Goal: Task Accomplishment & Management: Use online tool/utility

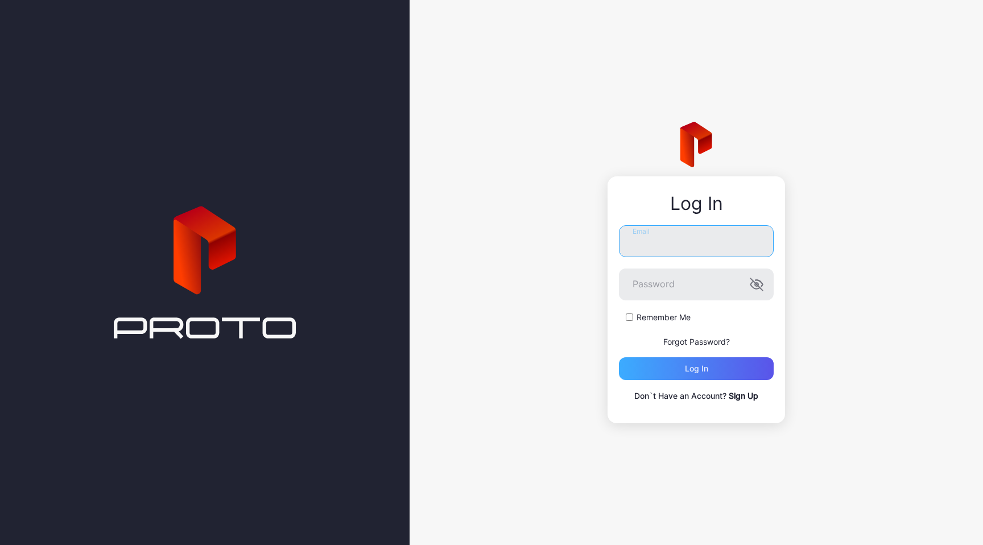
type input "**********"
click at [706, 369] on div "Log in" at bounding box center [696, 368] width 23 height 9
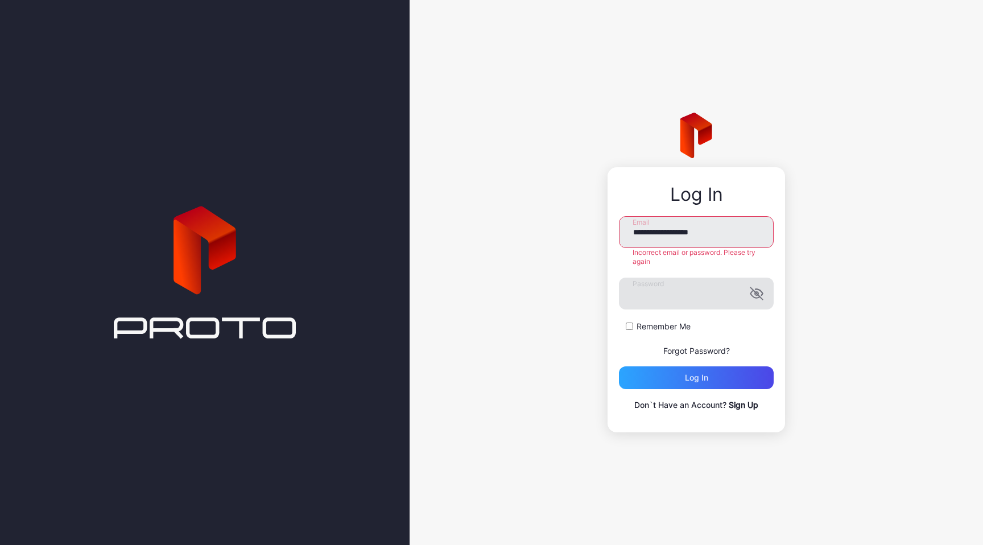
click at [758, 296] on icon "button" at bounding box center [757, 294] width 14 height 14
click at [700, 375] on div "Log in" at bounding box center [696, 377] width 23 height 9
click at [676, 374] on div "Log in" at bounding box center [696, 377] width 155 height 23
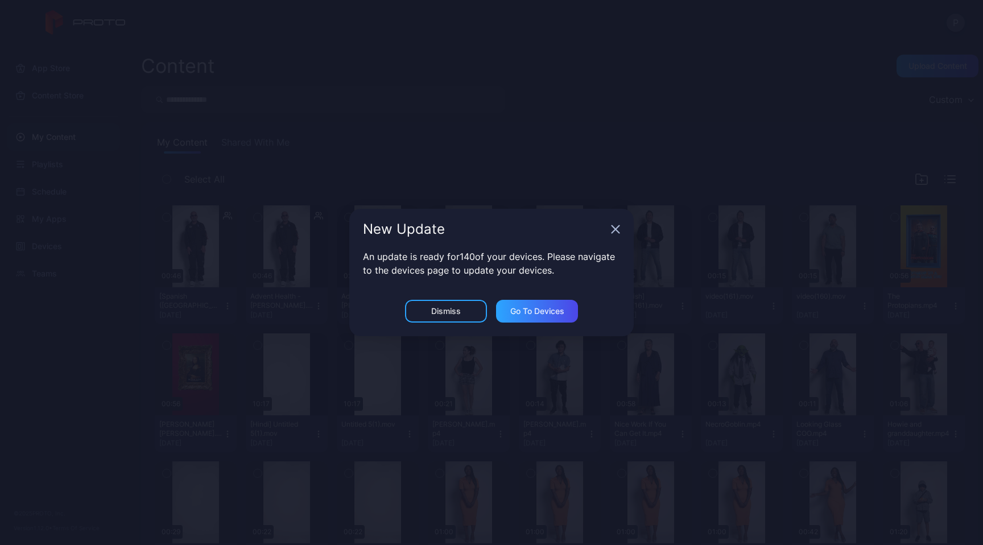
click at [617, 226] on icon "button" at bounding box center [615, 229] width 9 height 9
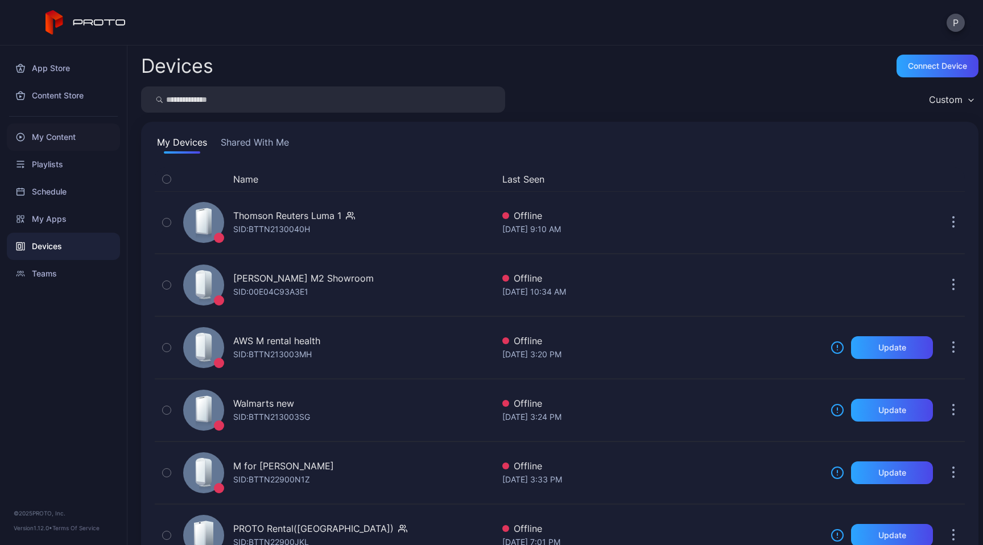
click at [73, 138] on div "My Content" at bounding box center [63, 136] width 113 height 27
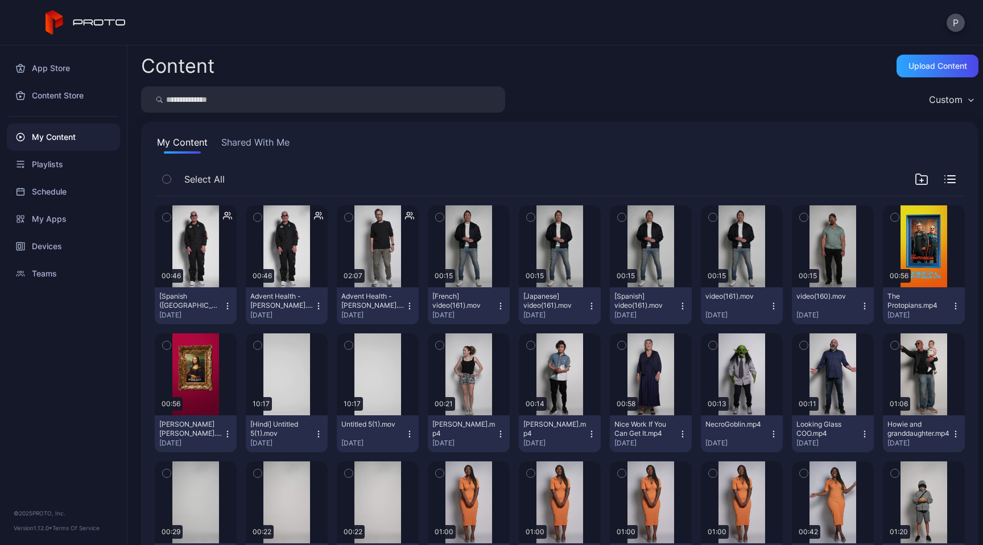
click at [353, 220] on icon "button" at bounding box center [349, 217] width 8 height 13
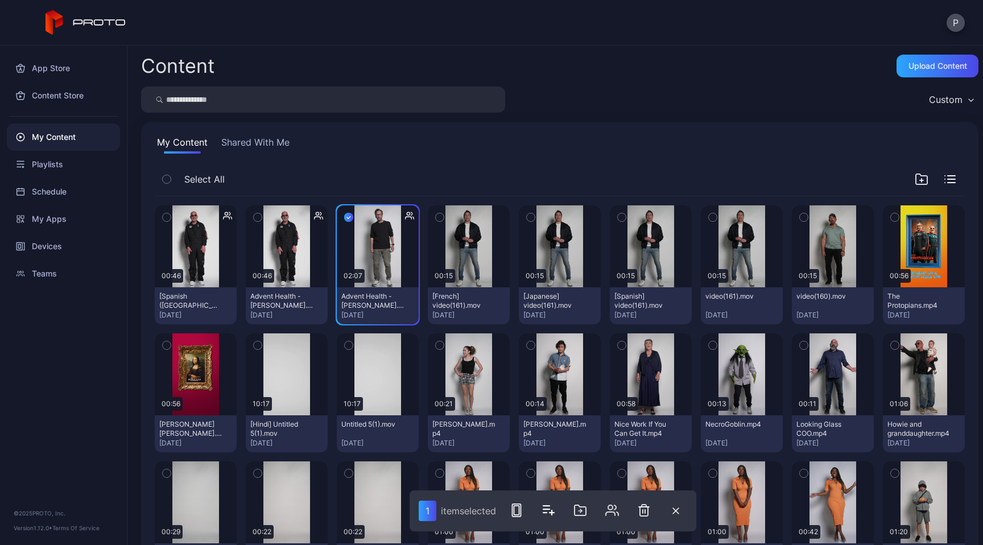
click at [891, 224] on icon "button" at bounding box center [895, 217] width 8 height 13
click at [171, 343] on icon "button" at bounding box center [167, 345] width 8 height 13
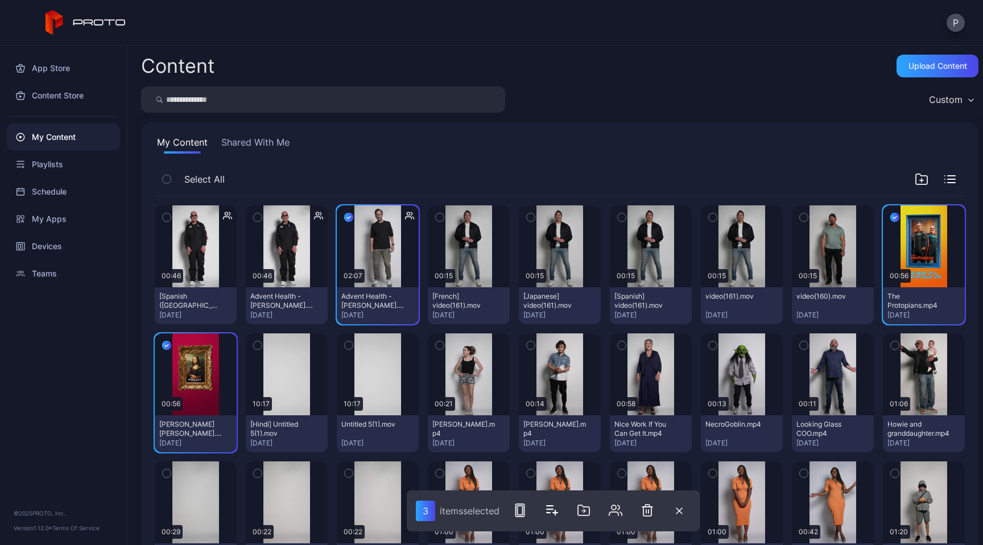
click at [444, 346] on icon "button" at bounding box center [440, 345] width 8 height 13
click at [535, 345] on icon "button" at bounding box center [531, 345] width 8 height 13
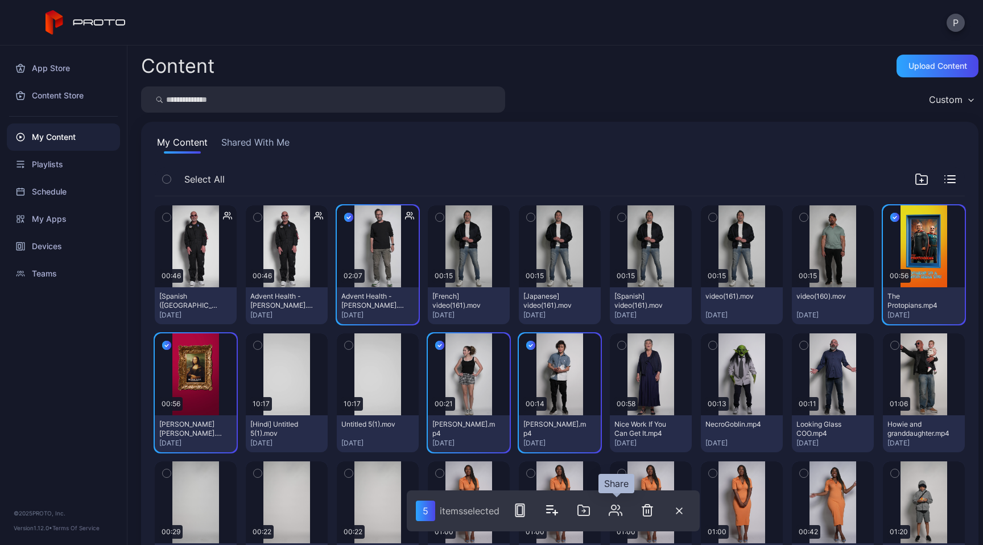
click at [618, 513] on icon "button" at bounding box center [616, 510] width 14 height 14
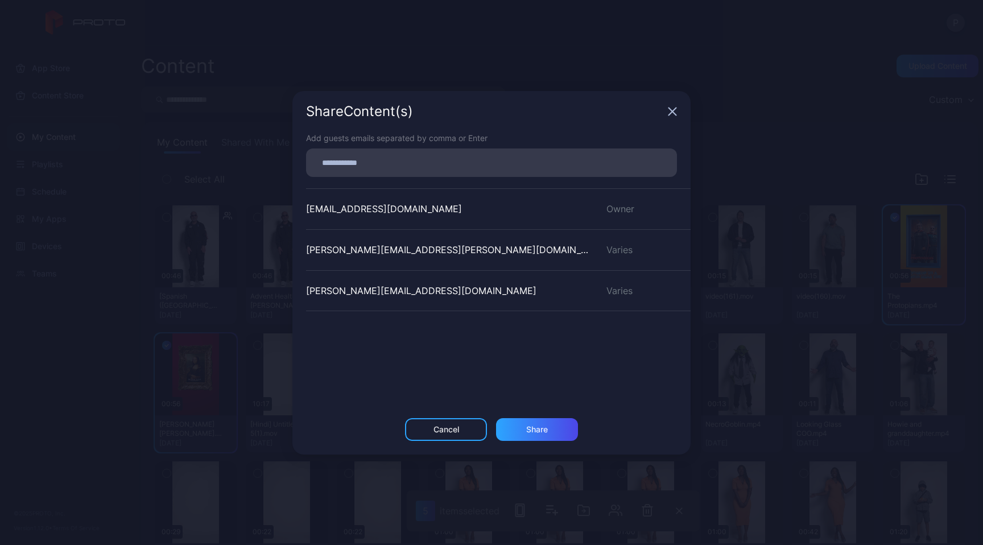
click at [674, 112] on icon "button" at bounding box center [672, 111] width 7 height 7
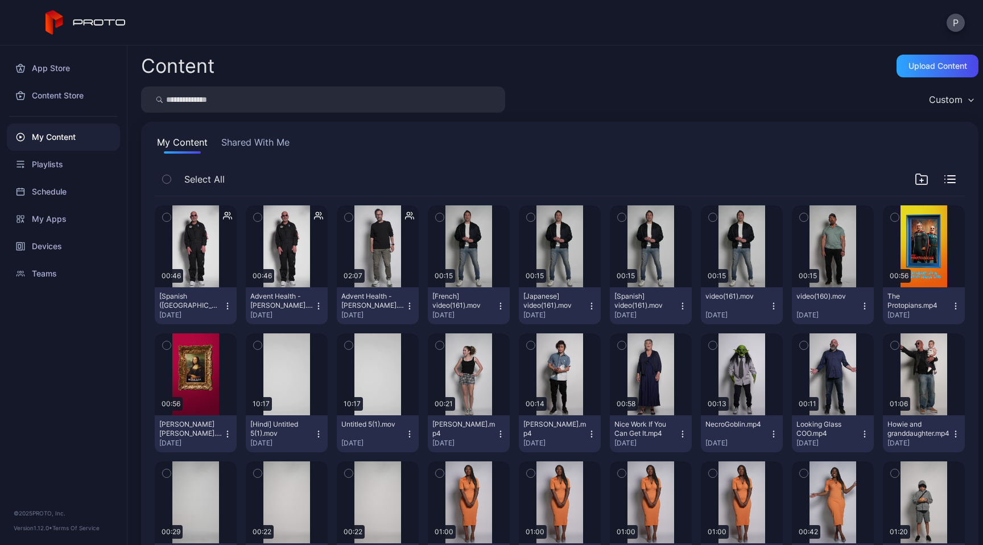
click at [353, 218] on icon "button" at bounding box center [349, 217] width 8 height 13
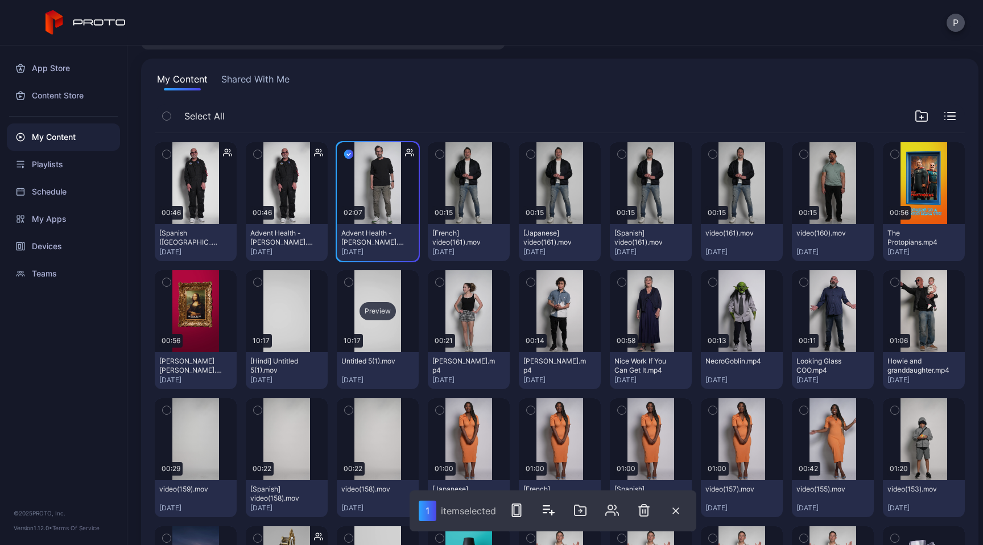
scroll to position [77, 0]
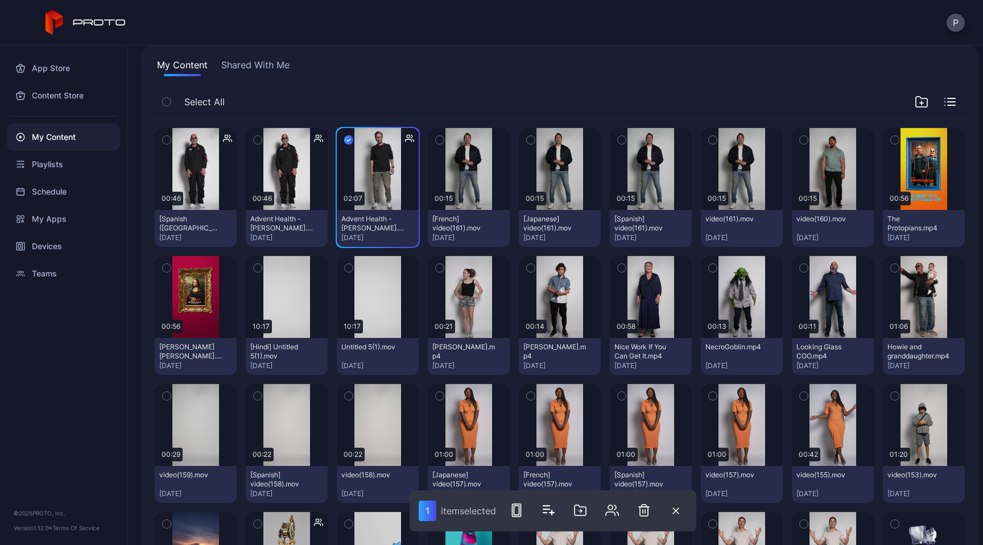
click at [891, 146] on icon "button" at bounding box center [895, 140] width 8 height 13
click at [179, 269] on button "button" at bounding box center [167, 268] width 24 height 24
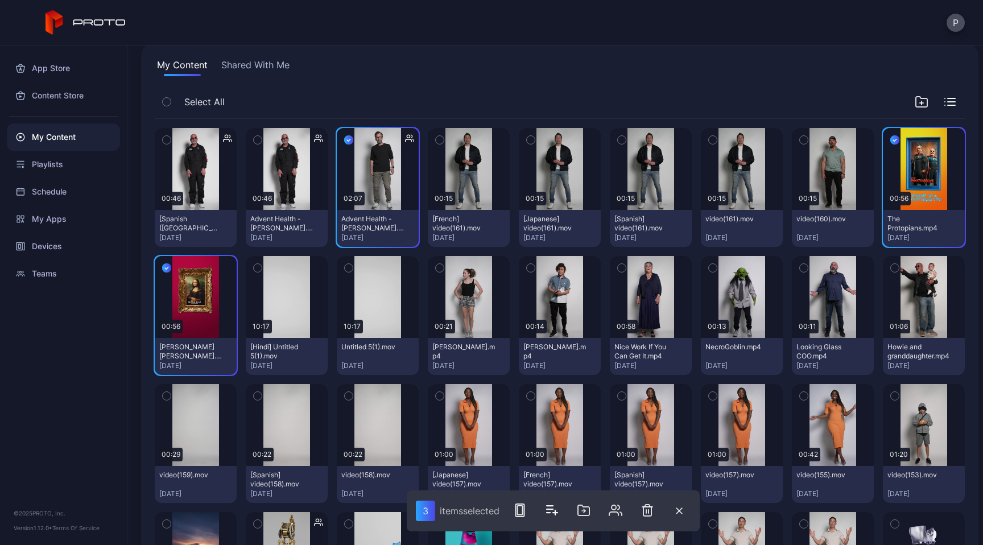
click at [441, 268] on icon "button" at bounding box center [439, 268] width 3 height 2
click at [535, 268] on icon "button" at bounding box center [531, 268] width 8 height 13
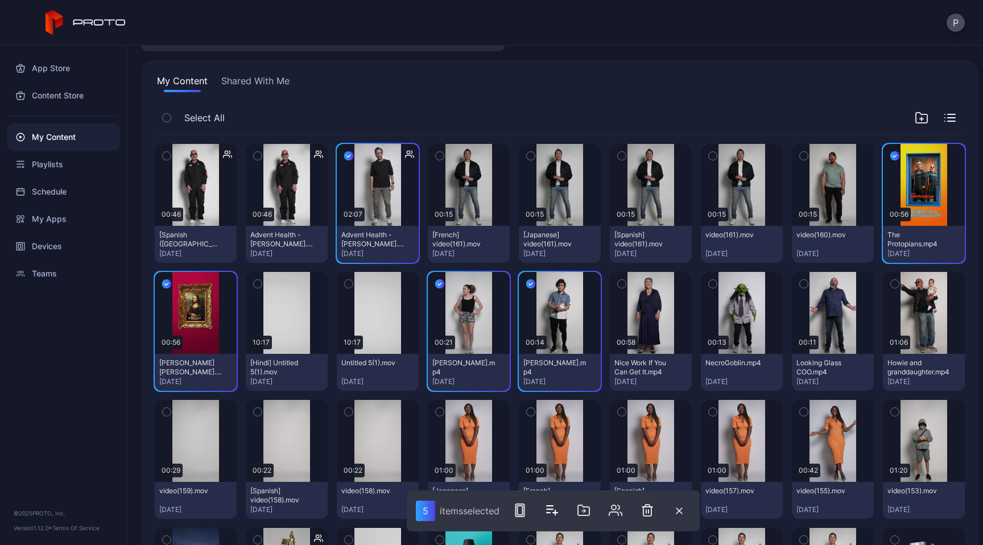
scroll to position [0, 0]
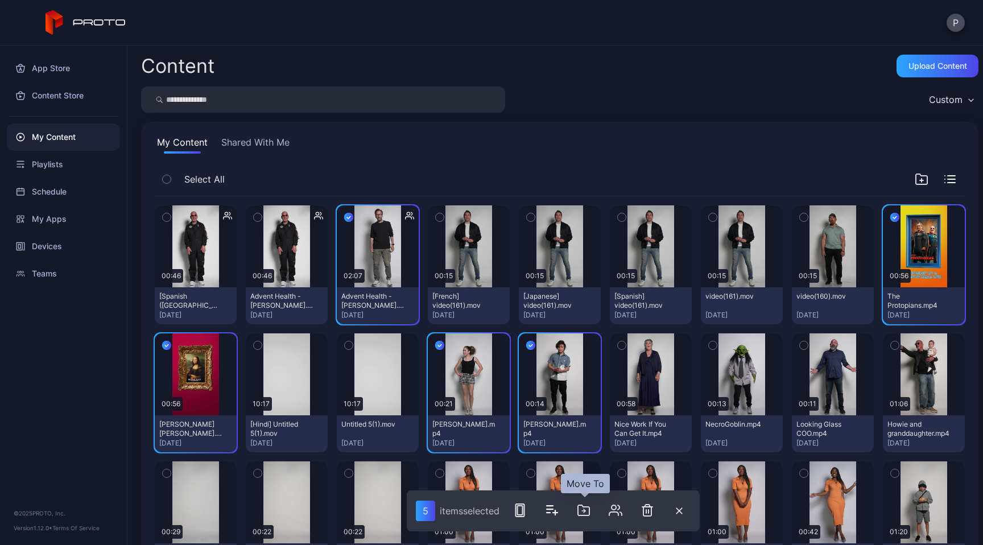
click at [584, 507] on icon "button" at bounding box center [583, 510] width 11 height 10
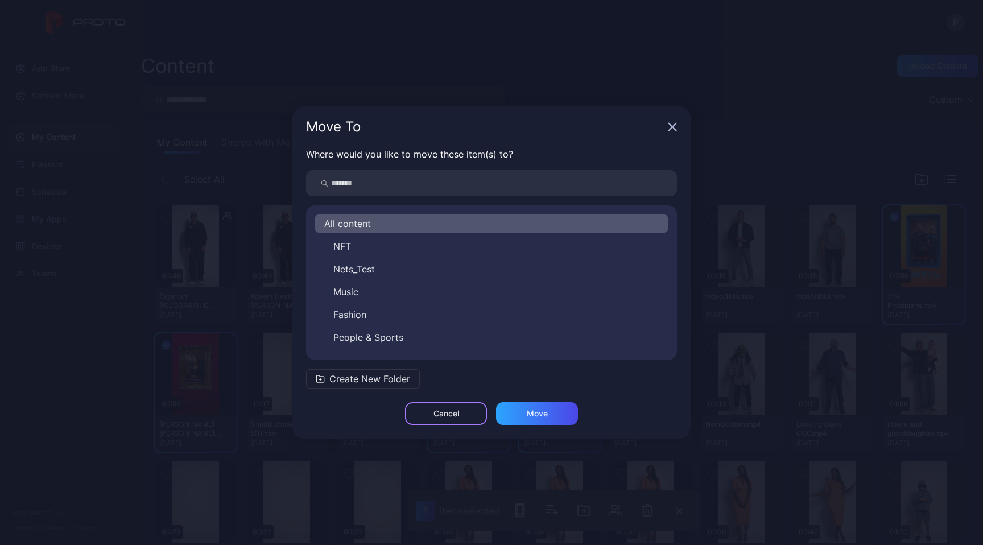
click at [443, 411] on div "Cancel" at bounding box center [446, 413] width 26 height 9
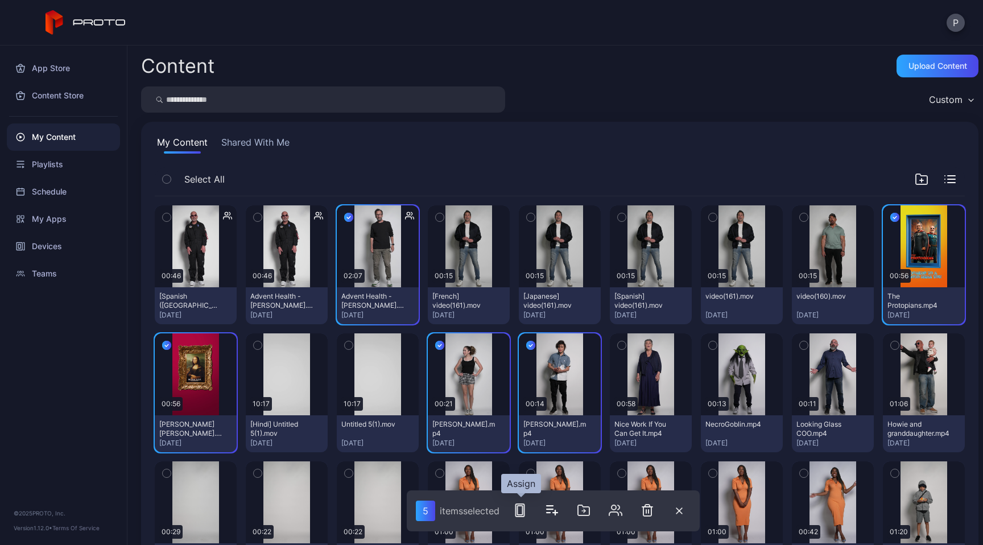
click at [517, 508] on icon "button" at bounding box center [520, 510] width 14 height 14
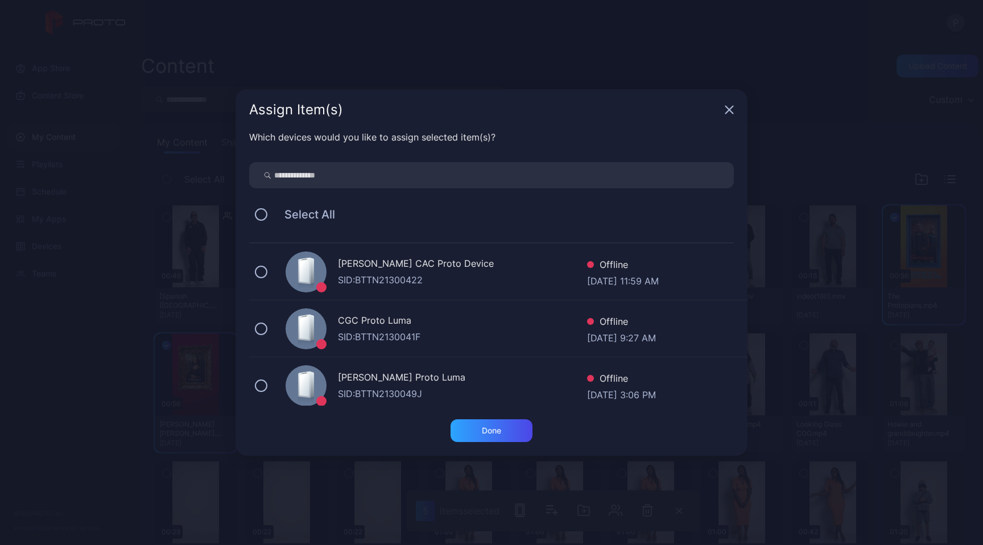
click at [429, 177] on input "search" at bounding box center [491, 175] width 485 height 26
type input "****"
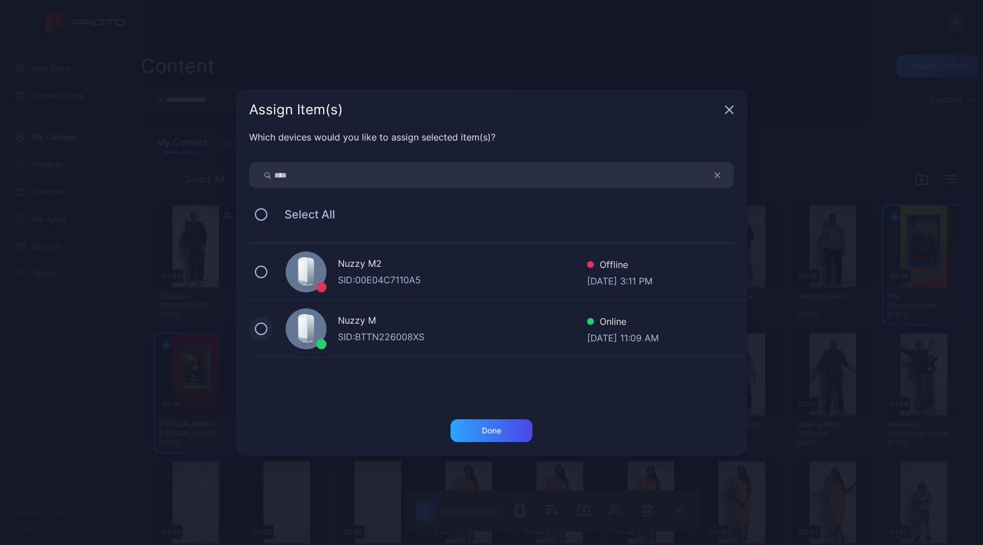
click at [261, 329] on button at bounding box center [261, 329] width 13 height 13
click at [485, 429] on div "Done" at bounding box center [491, 430] width 19 height 9
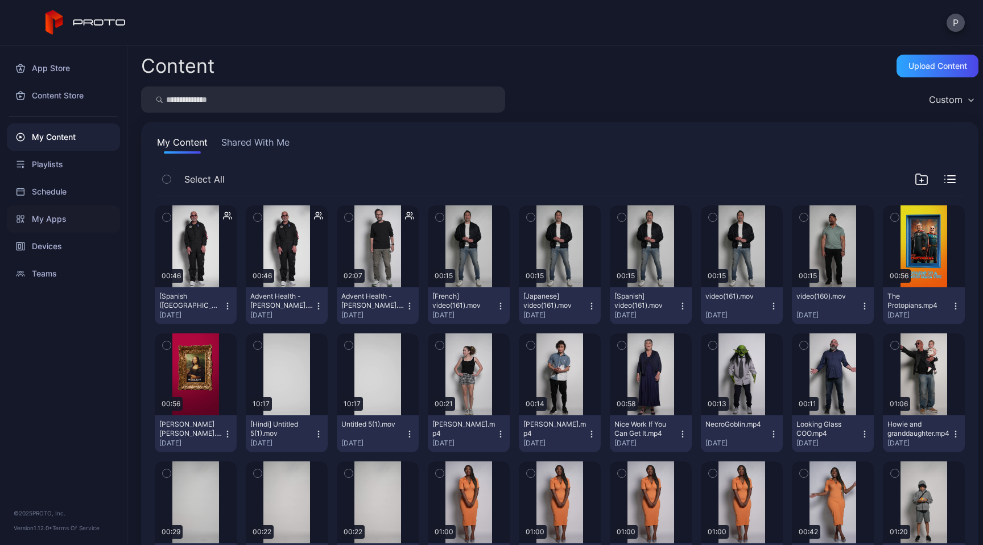
click at [59, 218] on div "My Apps" at bounding box center [63, 218] width 113 height 27
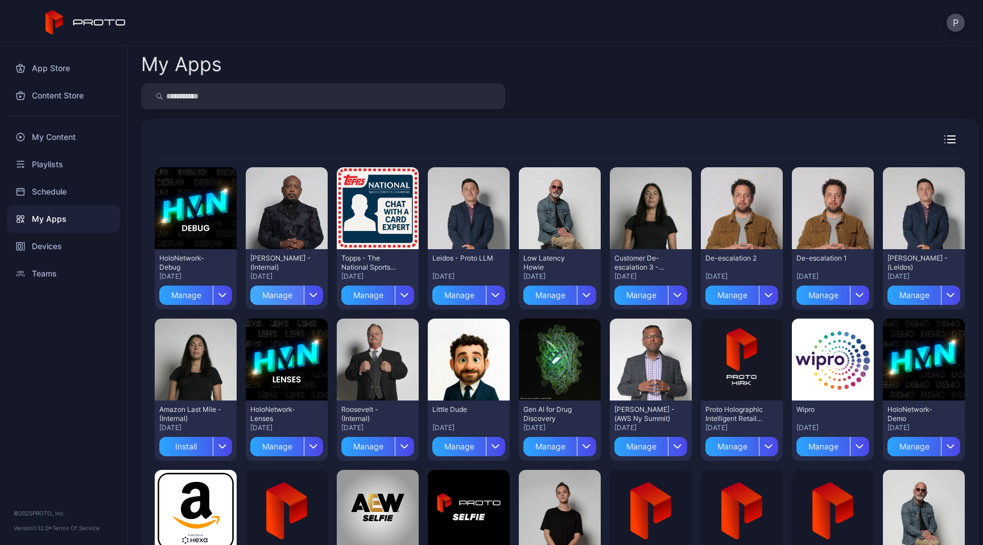
click at [296, 293] on div "Manage" at bounding box center [276, 295] width 53 height 19
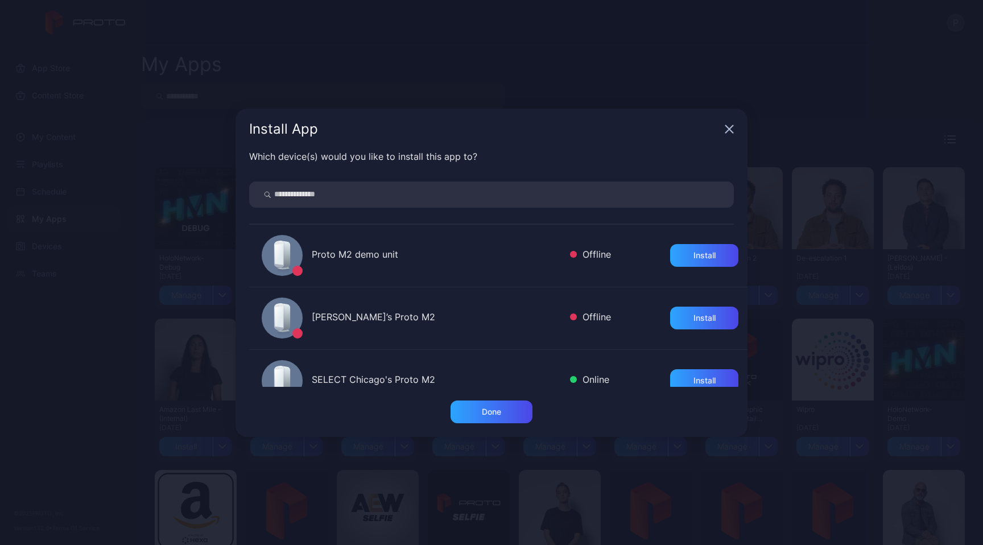
click at [375, 201] on input "search" at bounding box center [491, 194] width 485 height 26
type input "****"
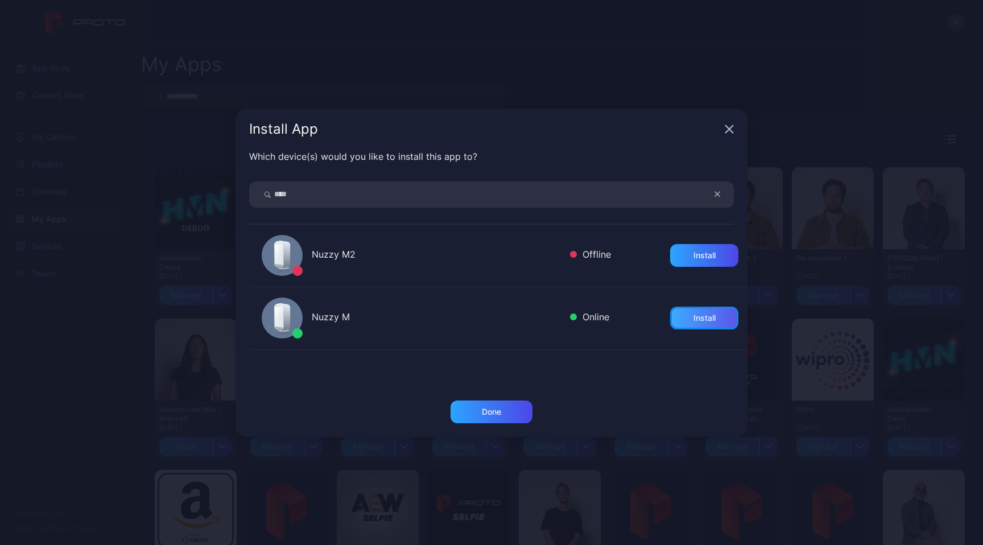
click at [693, 321] on div "Install" at bounding box center [704, 317] width 22 height 9
click at [771, 332] on div "Install App Which device(s) would you like to install this app to? **** Nuzzy M…" at bounding box center [491, 272] width 983 height 545
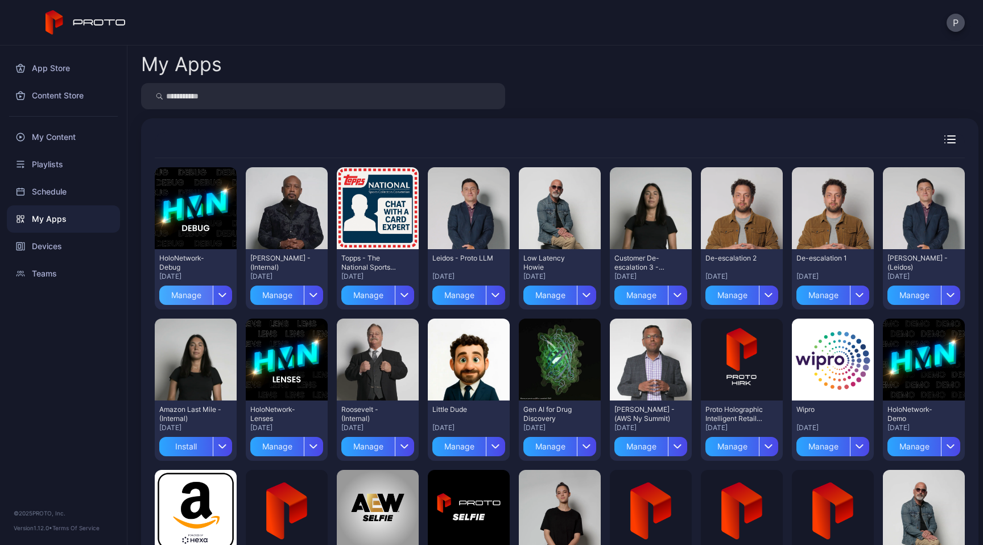
click at [203, 296] on div "Manage" at bounding box center [185, 295] width 53 height 19
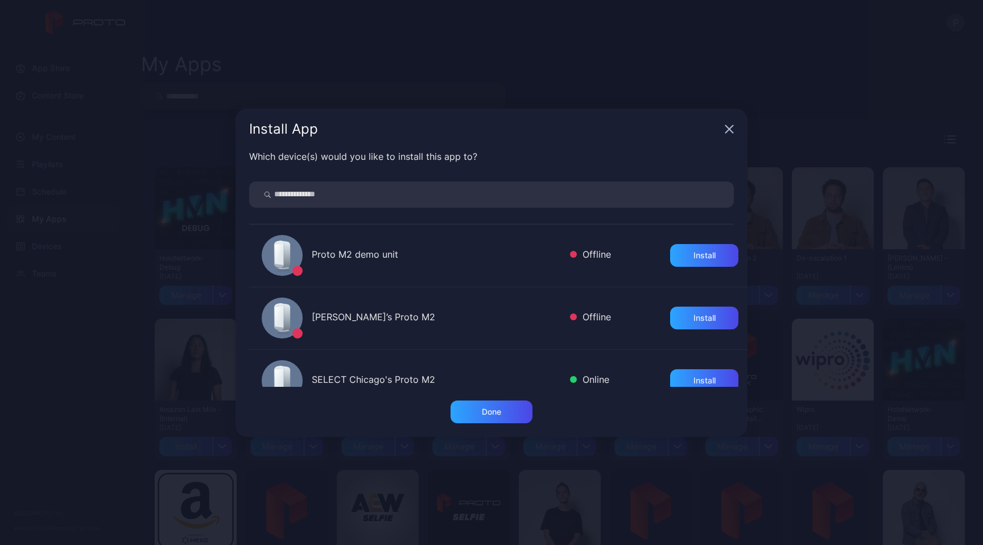
click at [341, 200] on input "search" at bounding box center [491, 194] width 485 height 26
type input "****"
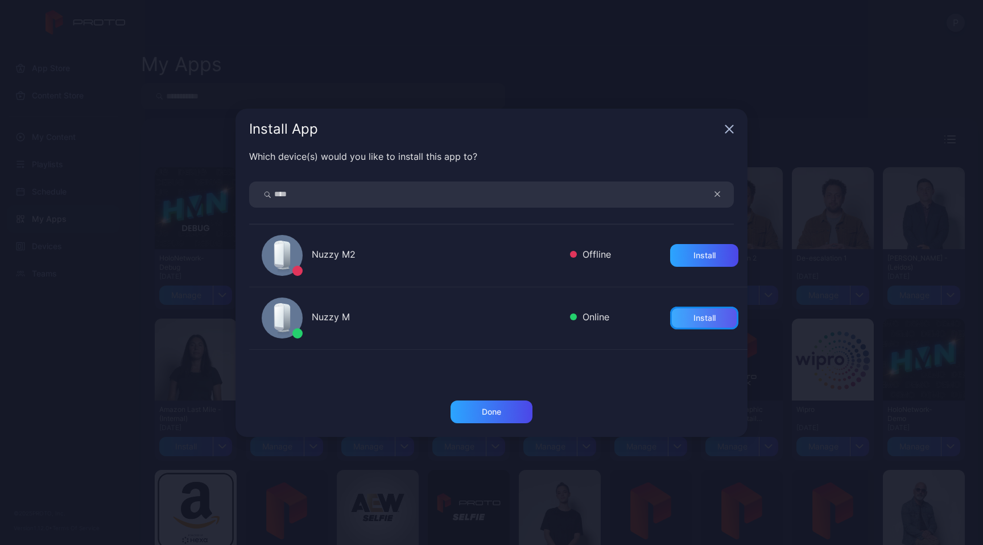
click at [693, 321] on div "Install" at bounding box center [704, 317] width 22 height 9
click at [782, 314] on div "Install App Which device(s) would you like to install this app to? **** Nuzzy M…" at bounding box center [491, 272] width 983 height 545
